Goal: Use online tool/utility

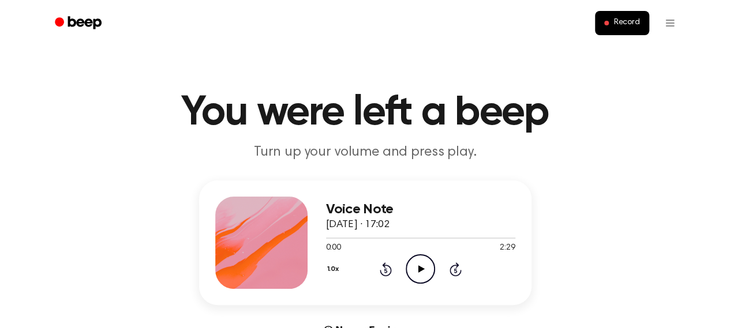
click at [419, 268] on icon at bounding box center [421, 269] width 6 height 8
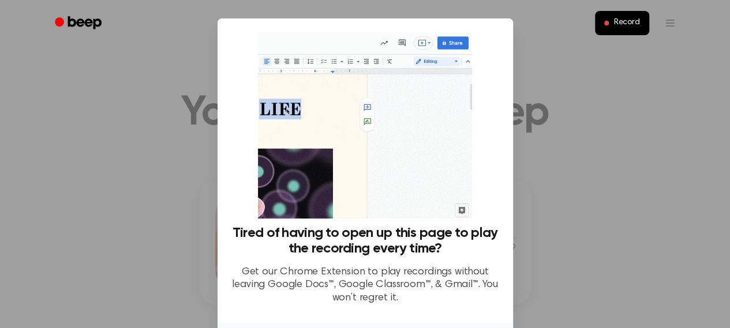
click at [527, 282] on div at bounding box center [365, 164] width 730 height 328
click at [596, 243] on div at bounding box center [365, 164] width 730 height 328
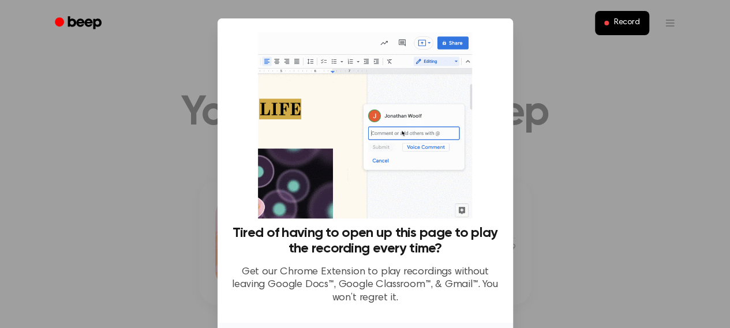
click at [567, 226] on div at bounding box center [365, 164] width 730 height 328
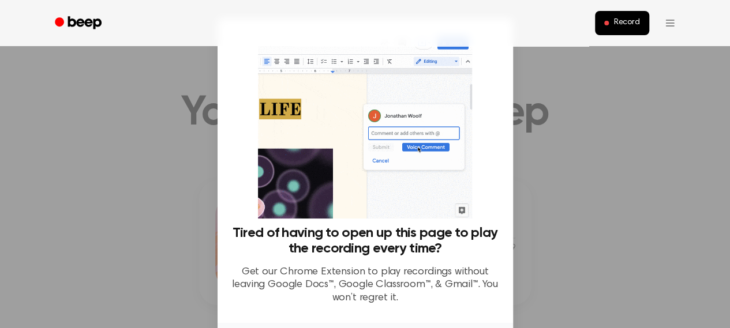
scroll to position [287, 0]
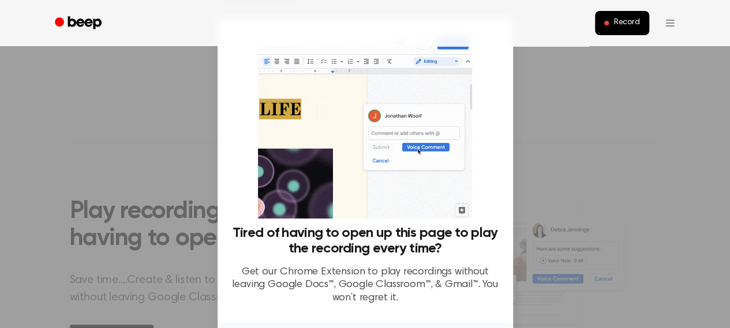
click at [553, 192] on div at bounding box center [365, 164] width 730 height 328
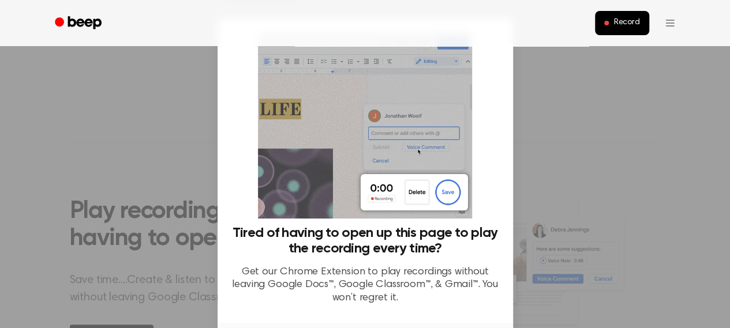
click at [503, 97] on div "Tired of having to open up this page to play the recording every time? Get our …" at bounding box center [365, 170] width 295 height 305
click at [333, 222] on div "Tired of having to open up this page to play the recording every time? Get our …" at bounding box center [365, 173] width 268 height 282
click at [344, 160] on img at bounding box center [365, 125] width 214 height 186
click at [566, 163] on div at bounding box center [365, 164] width 730 height 328
click at [351, 275] on p "Get our Chrome Extension to play recordings without leaving Google Docs™, Googl…" at bounding box center [365, 285] width 268 height 39
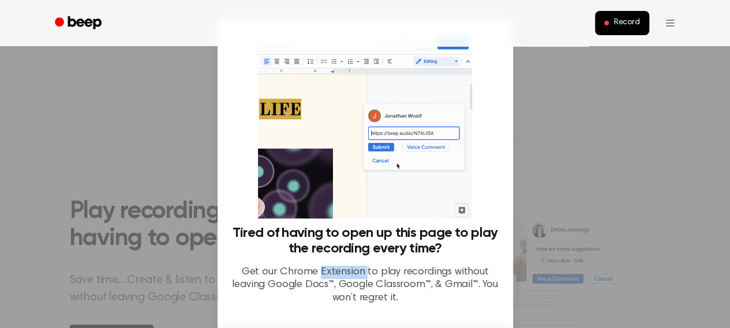
click at [351, 275] on p "Get our Chrome Extension to play recordings without leaving Google Docs™, Googl…" at bounding box center [365, 285] width 268 height 39
drag, startPoint x: 351, startPoint y: 275, endPoint x: 327, endPoint y: 273, distance: 24.3
click at [327, 273] on p "Get our Chrome Extension to play recordings without leaving Google Docs™, Googl…" at bounding box center [365, 285] width 268 height 39
click at [159, 254] on div at bounding box center [365, 164] width 730 height 328
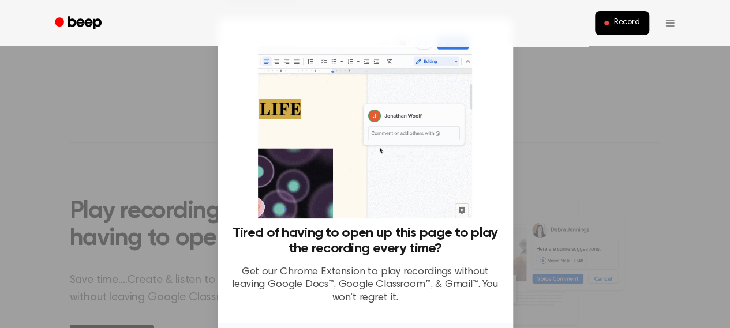
click at [516, 107] on div at bounding box center [365, 164] width 730 height 328
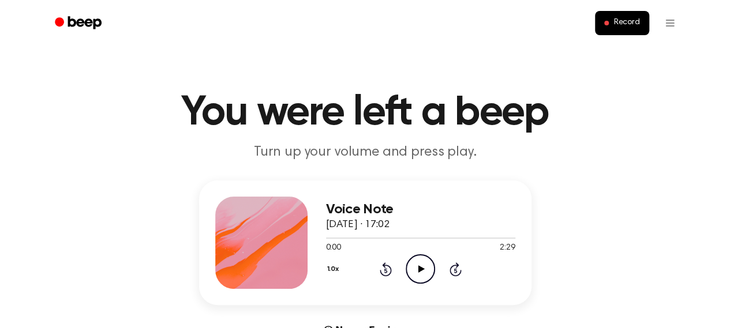
click at [421, 269] on icon at bounding box center [421, 269] width 6 height 8
